Goal: Task Accomplishment & Management: Use online tool/utility

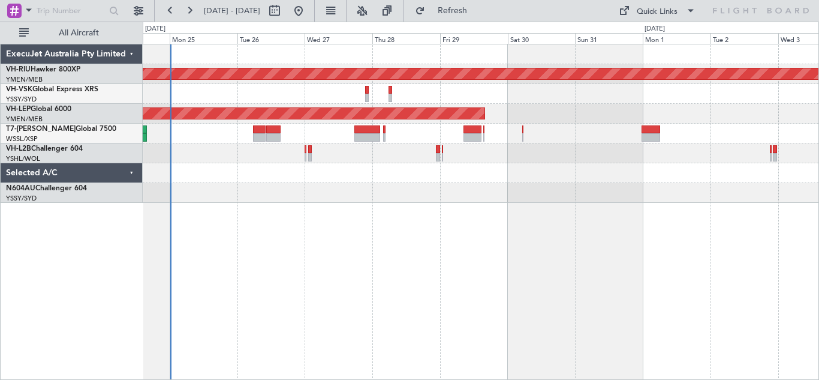
click at [201, 188] on div "Planned Maint Melbourne (Essendon) Unplanned Maint Wichita (Wichita Mid-contine…" at bounding box center [481, 123] width 676 height 158
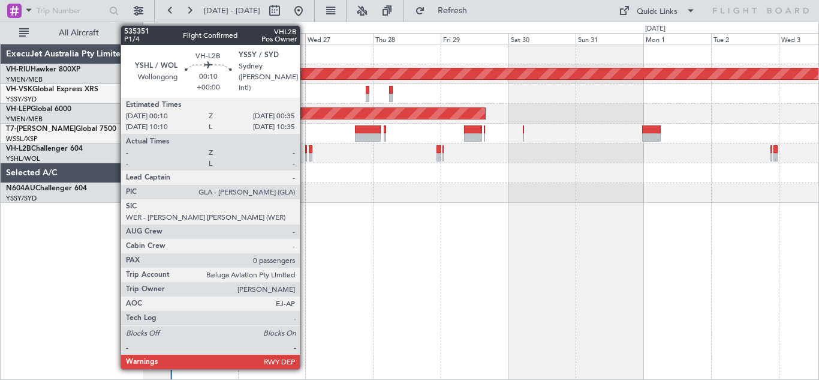
click at [305, 154] on div at bounding box center [305, 157] width 1 height 8
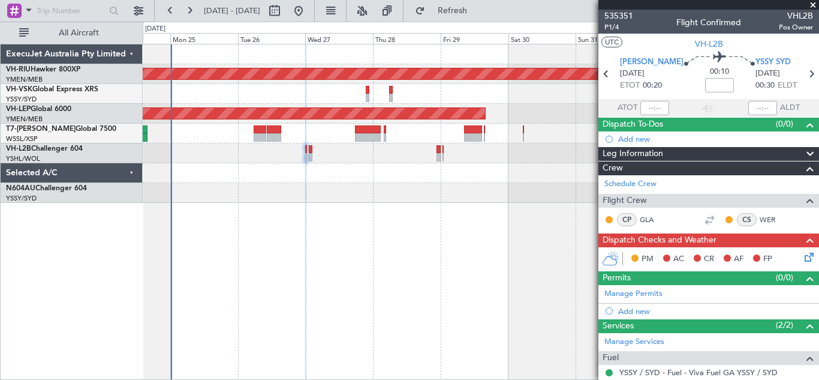
scroll to position [93, 0]
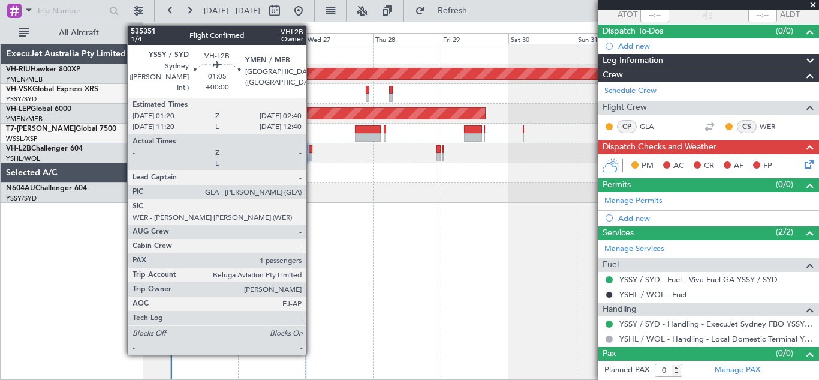
click at [312, 152] on div at bounding box center [311, 149] width 4 height 8
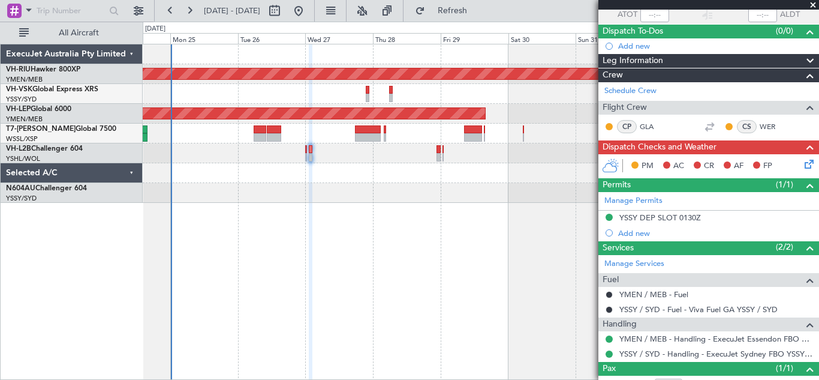
click at [815, 4] on span at bounding box center [813, 5] width 12 height 11
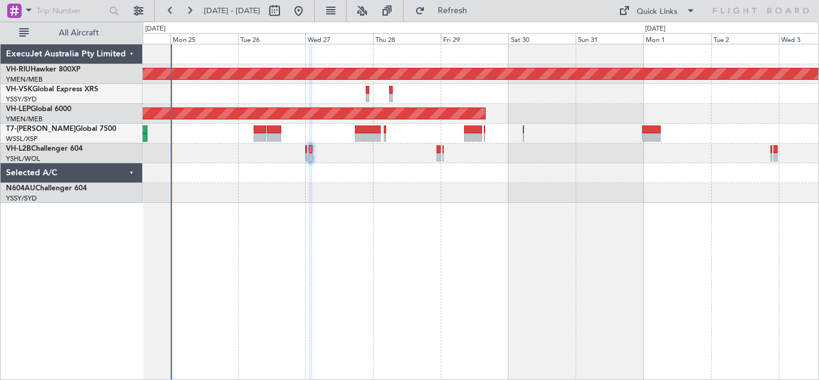
type input "0"
